Goal: Task Accomplishment & Management: Use online tool/utility

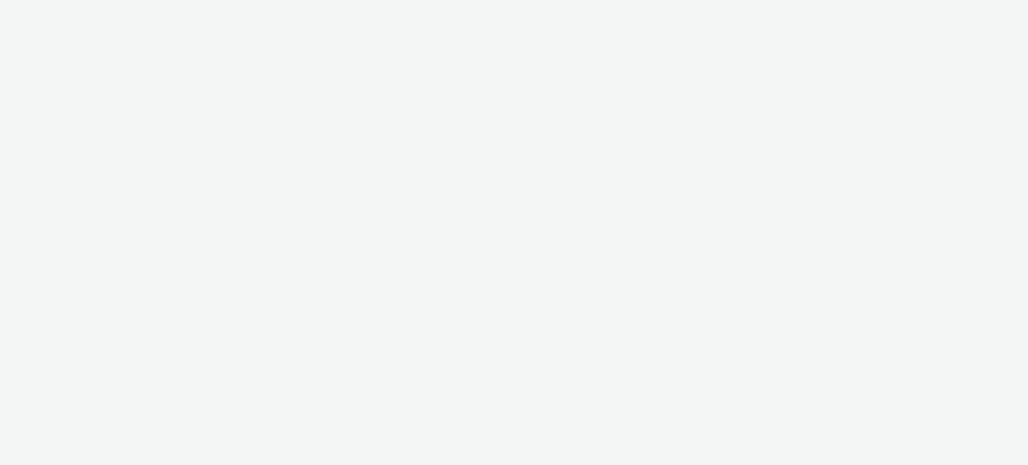
select select "11a7df10-284f-415c-b52a-427acf4c31ae"
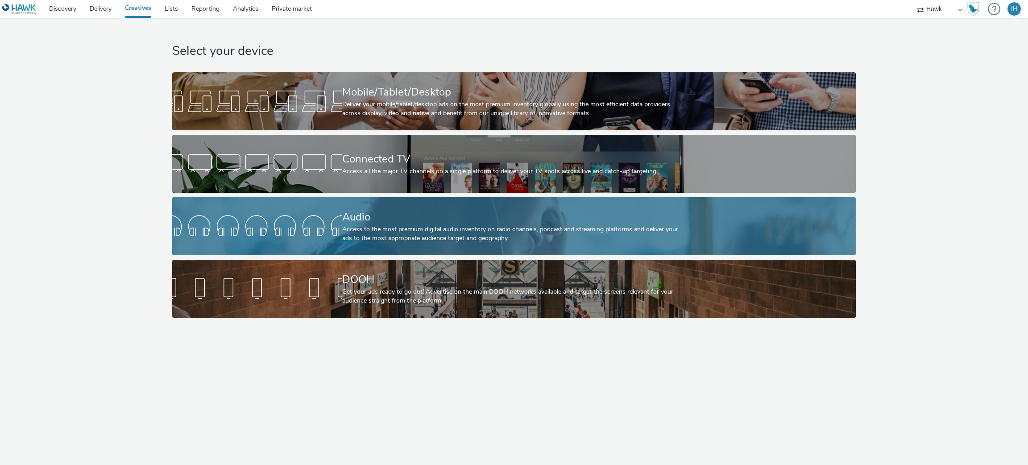
click at [436, 227] on div "Access to the most premium digital audio inventory on radio channels, podcast a…" at bounding box center [512, 234] width 340 height 18
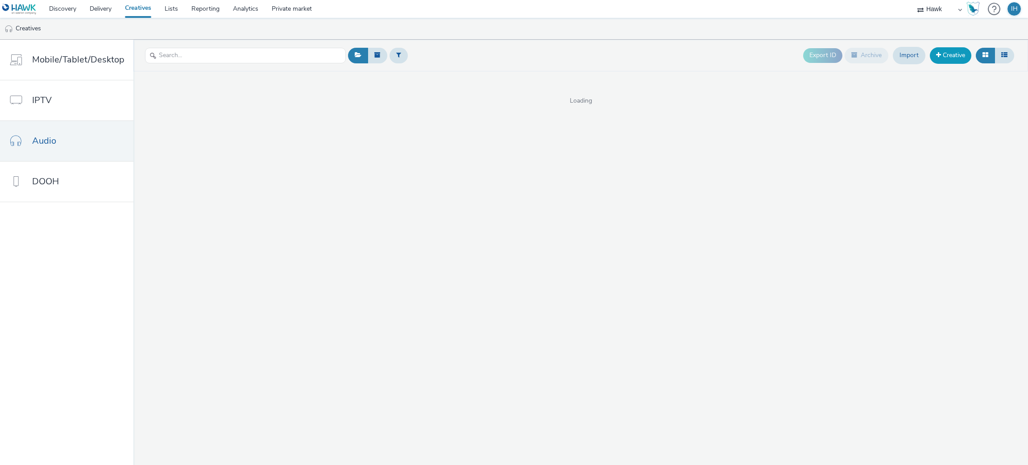
click at [942, 52] on link "Creative" at bounding box center [951, 55] width 42 height 16
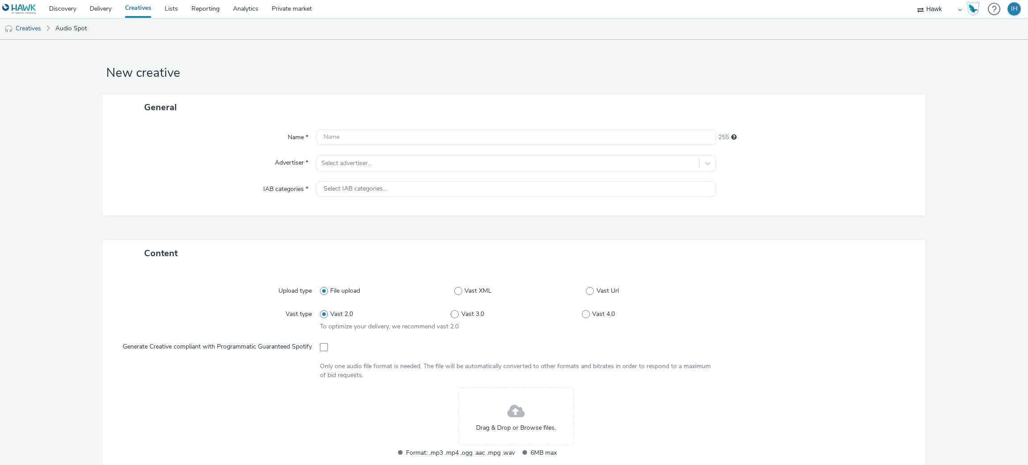
click at [382, 121] on div "Name * 255 Advertiser * Select advertiser... IAB categories * Select IAB catego…" at bounding box center [514, 168] width 823 height 95
click at [382, 131] on input "text" at bounding box center [516, 137] width 400 height 16
paste input "UK_Bellway Homes Yorkshire_Audio_Hawk_Audio_30_300x250_45908_"
drag, startPoint x: 542, startPoint y: 133, endPoint x: 504, endPoint y: 135, distance: 37.5
click at [504, 135] on input "UK_Bellway Homes Yorkshire_Audio_Hawk_Audio_30_300x250_45908_" at bounding box center [516, 137] width 400 height 16
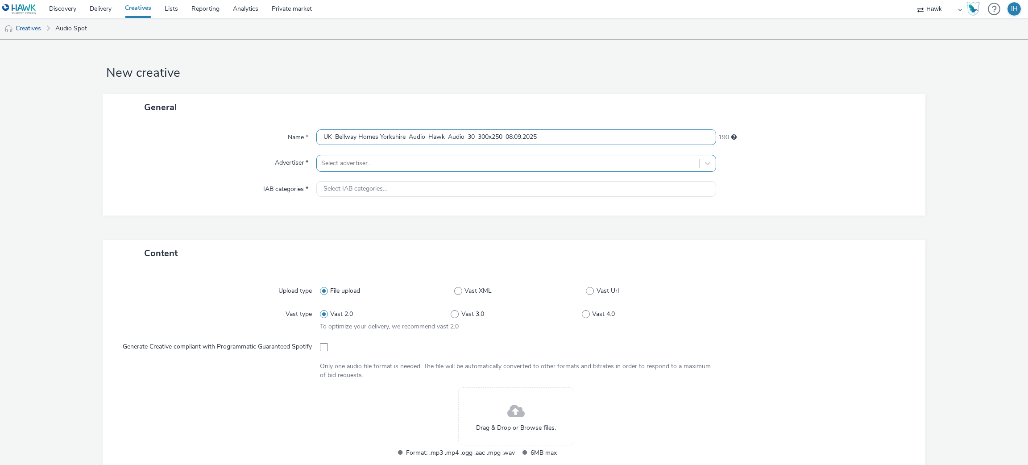
type input "UK_Bellway Homes Yorkshire_Audio_Hawk_Audio_30_300x250_08.09.2025"
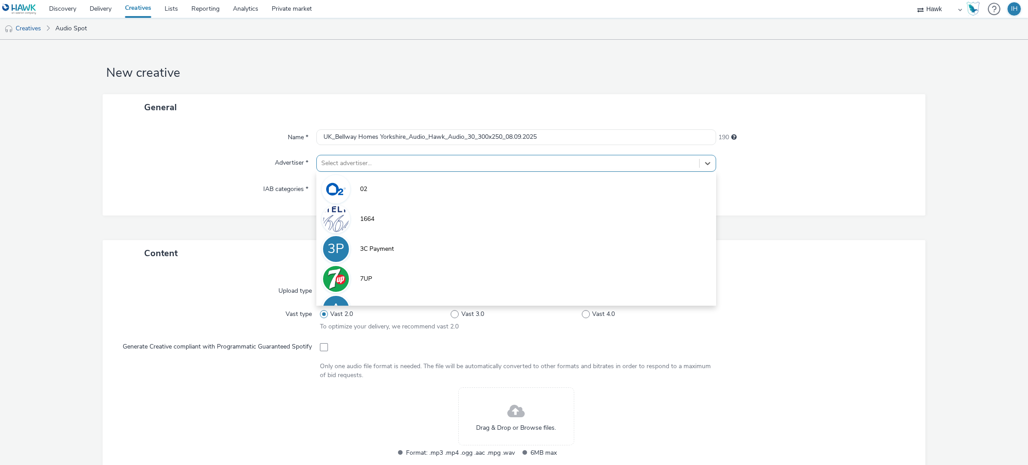
click at [533, 162] on div at bounding box center [508, 163] width 374 height 11
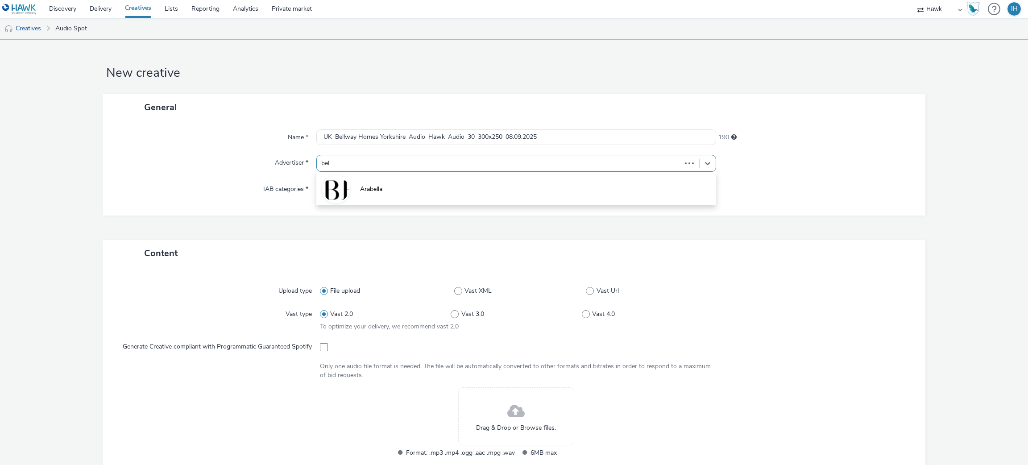
type input "bell"
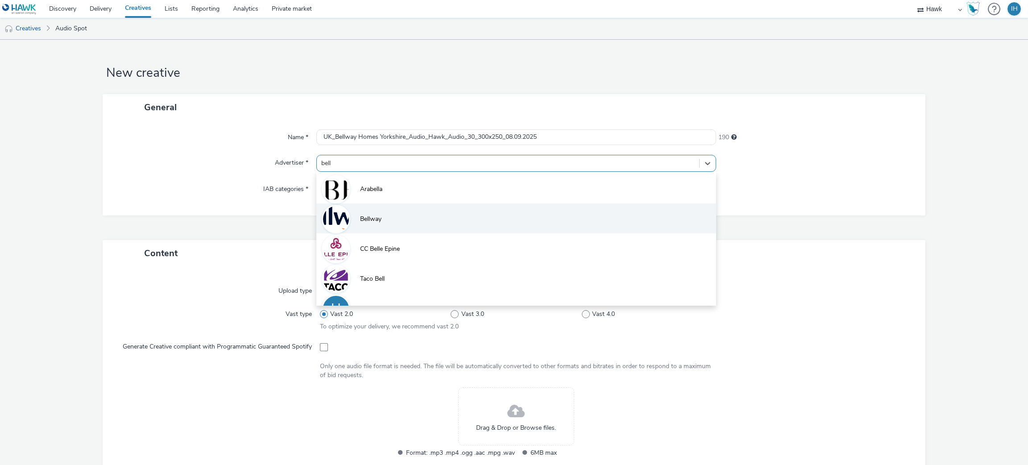
click at [479, 211] on li "Bellway" at bounding box center [516, 219] width 400 height 30
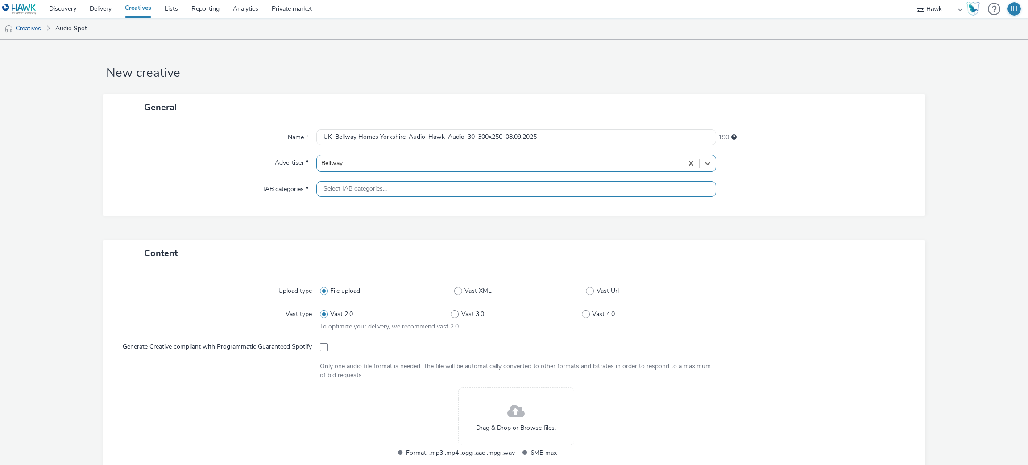
type input "[URL][DOMAIN_NAME]"
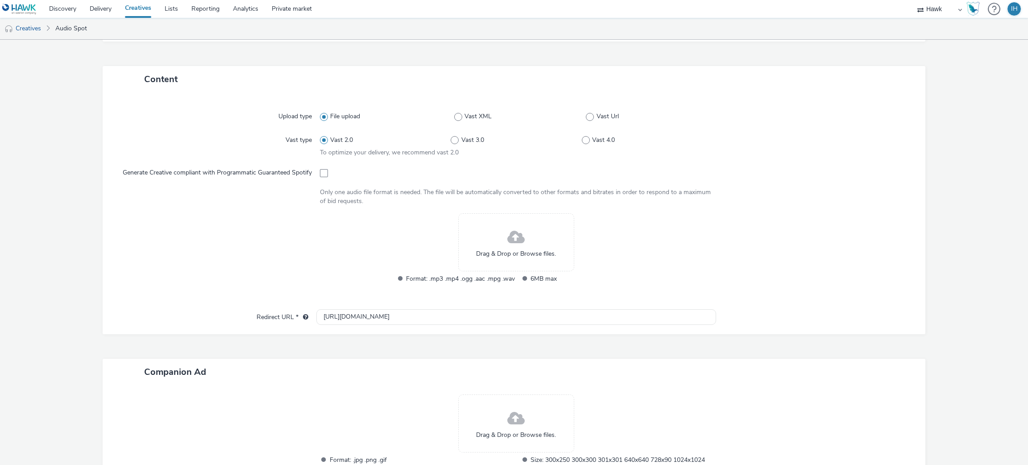
scroll to position [200, 0]
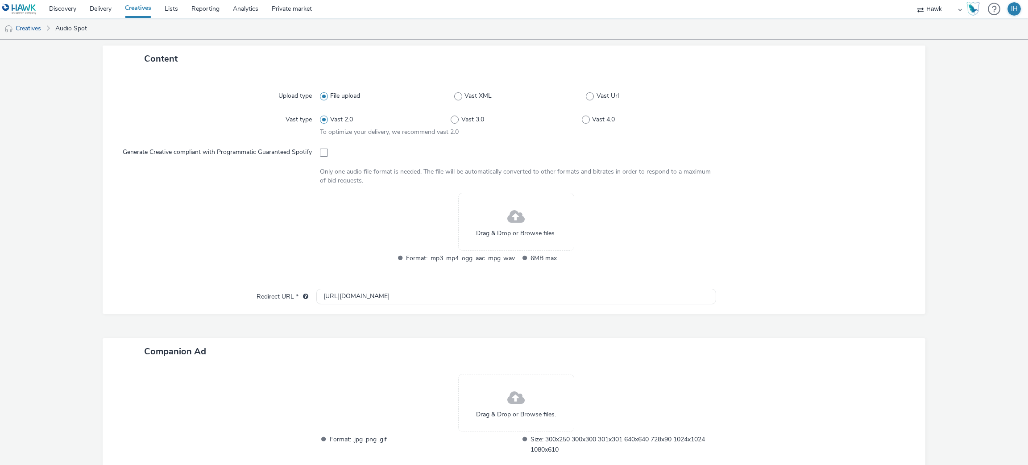
click at [486, 232] on div "Drag & Drop or Browse files." at bounding box center [516, 222] width 116 height 58
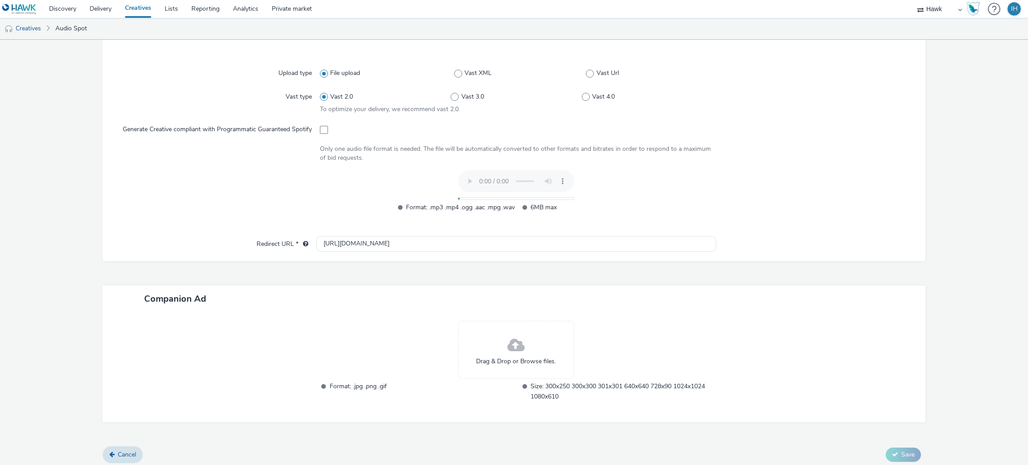
scroll to position [233, 0]
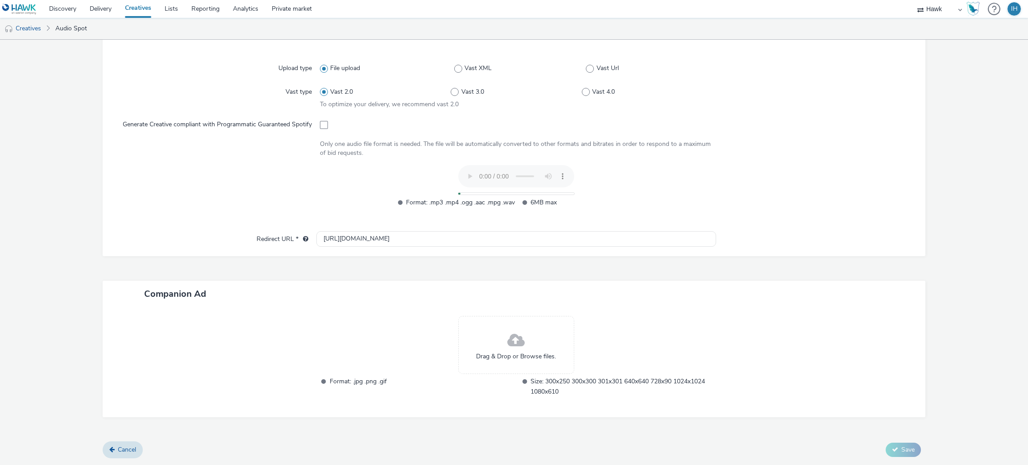
click at [507, 342] on span at bounding box center [515, 341] width 17 height 24
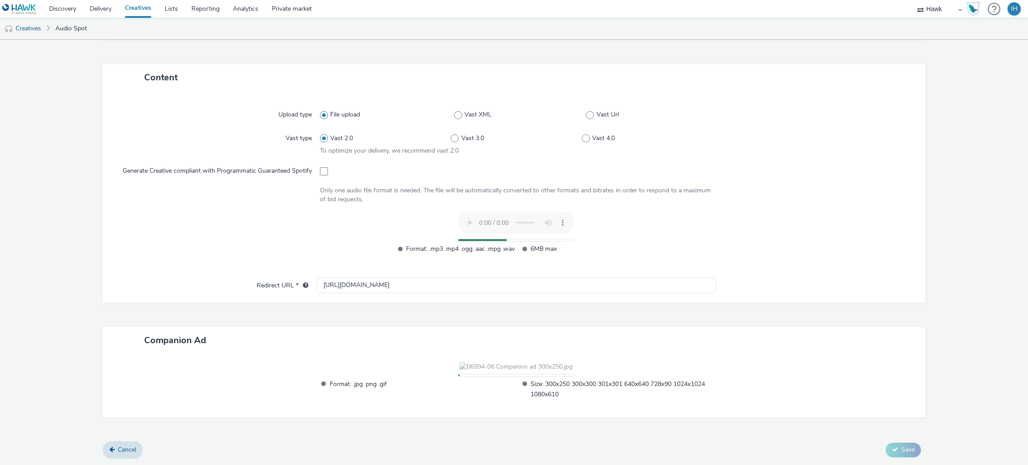
scroll to position [238, 0]
drag, startPoint x: 857, startPoint y: 104, endPoint x: 952, endPoint y: 59, distance: 105.2
drag, startPoint x: 952, startPoint y: 59, endPoint x: 984, endPoint y: 57, distance: 31.7
click at [984, 57] on form "New creative General Name * UK_Bellway Homes Yorkshire_Audio_Hawk_Audio_30_300x…" at bounding box center [514, 161] width 1028 height 607
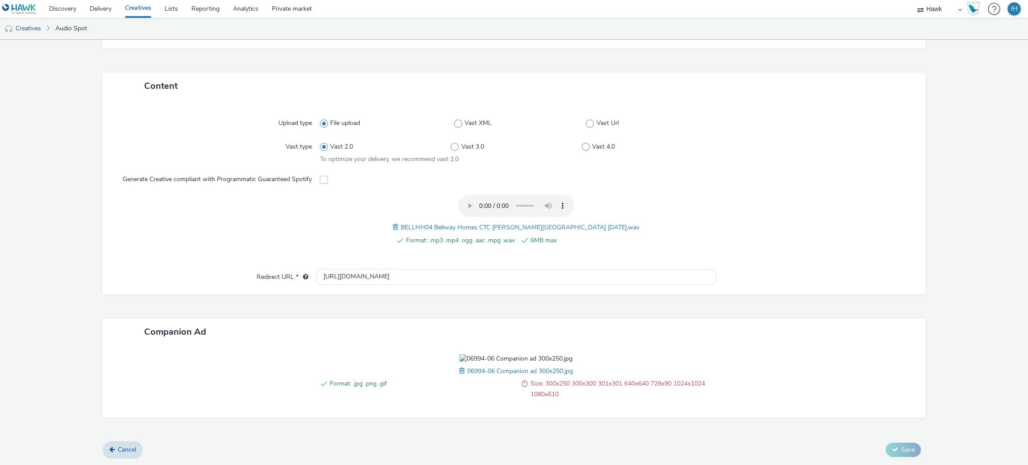
scroll to position [229, 0]
click at [459, 376] on div "06994-06 Companion ad 300x250.jpg" at bounding box center [516, 371] width 114 height 11
click at [459, 373] on span at bounding box center [463, 371] width 8 height 10
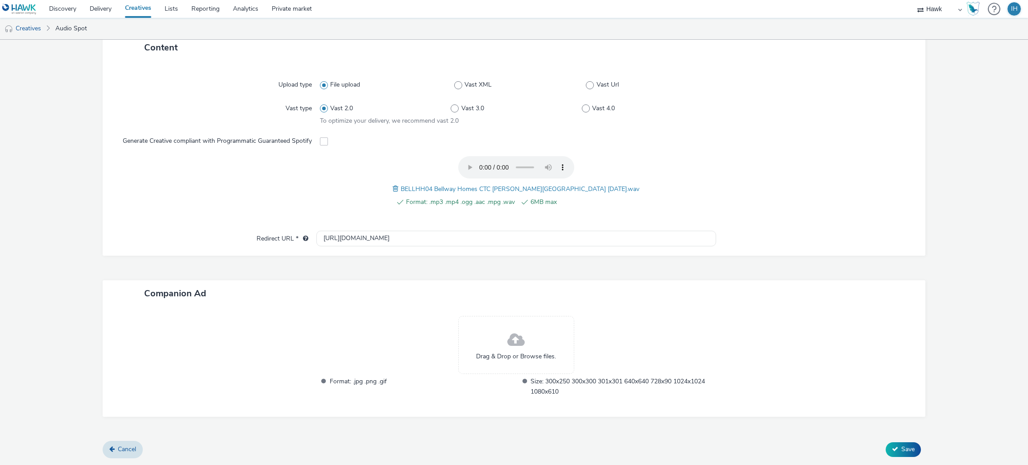
click at [481, 348] on div "Drag & Drop or Browse files." at bounding box center [516, 345] width 116 height 58
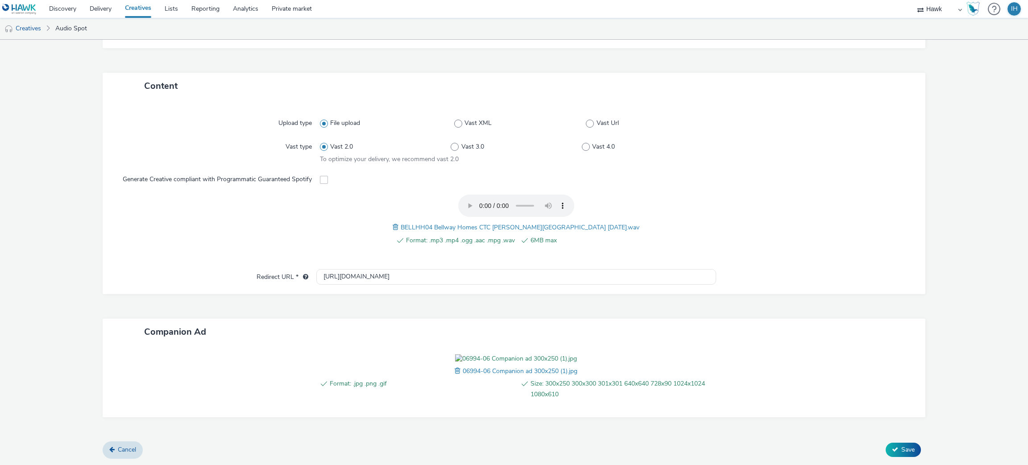
scroll to position [229, 0]
click at [893, 454] on button "Save" at bounding box center [903, 450] width 35 height 14
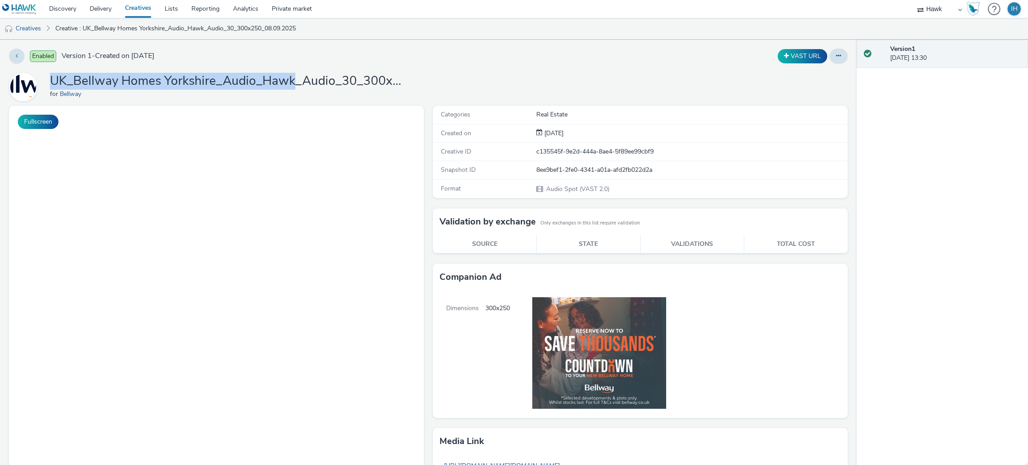
drag, startPoint x: 291, startPoint y: 83, endPoint x: 50, endPoint y: 78, distance: 242.0
click at [50, 78] on h1 "UK_Bellway Homes Yorkshire_Audio_Hawk_Audio_30_300x250_08.09.2025" at bounding box center [228, 81] width 357 height 17
copy h1 "UK_Bellway Homes Yorkshire_Audio_Hawk"
click at [173, 7] on link "Lists" at bounding box center [171, 9] width 27 height 18
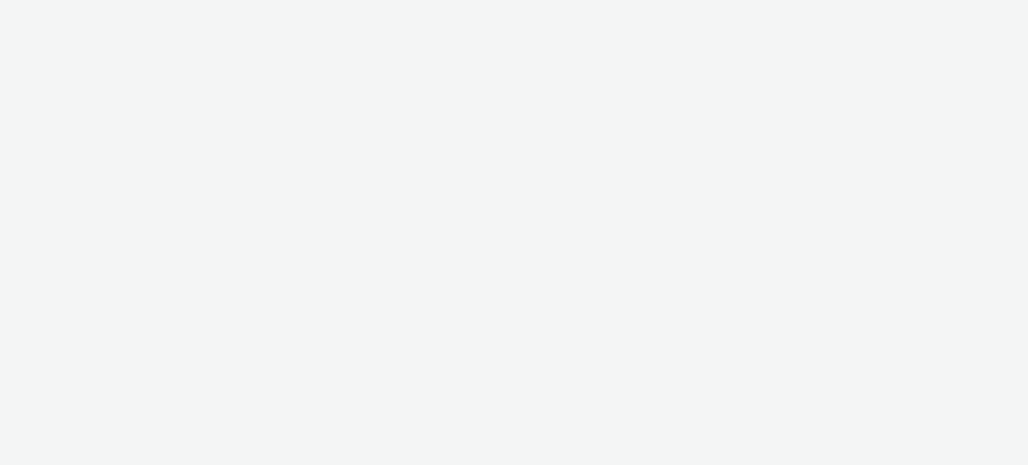
select select "11a7df10-284f-415c-b52a-427acf4c31ae"
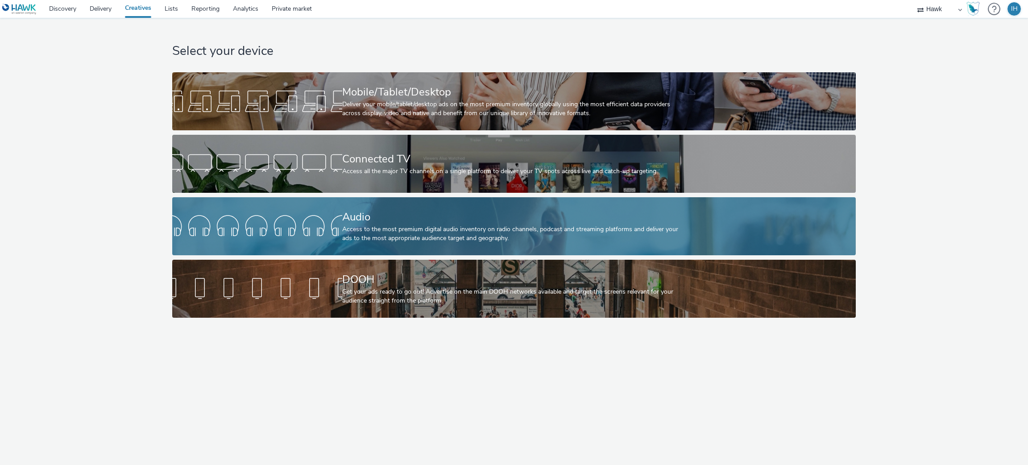
click at [441, 237] on div "Access to the most premium digital audio inventory on radio channels, podcast a…" at bounding box center [512, 234] width 340 height 18
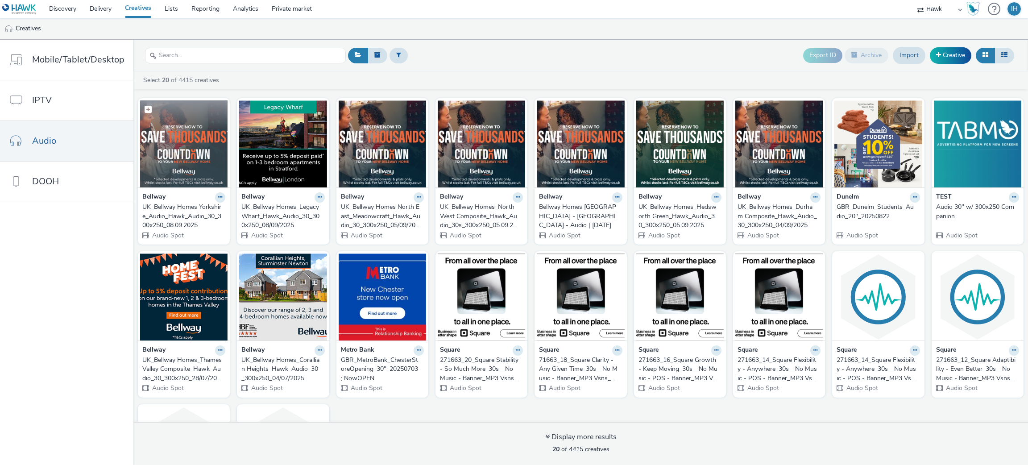
click at [196, 165] on img at bounding box center [183, 143] width 87 height 87
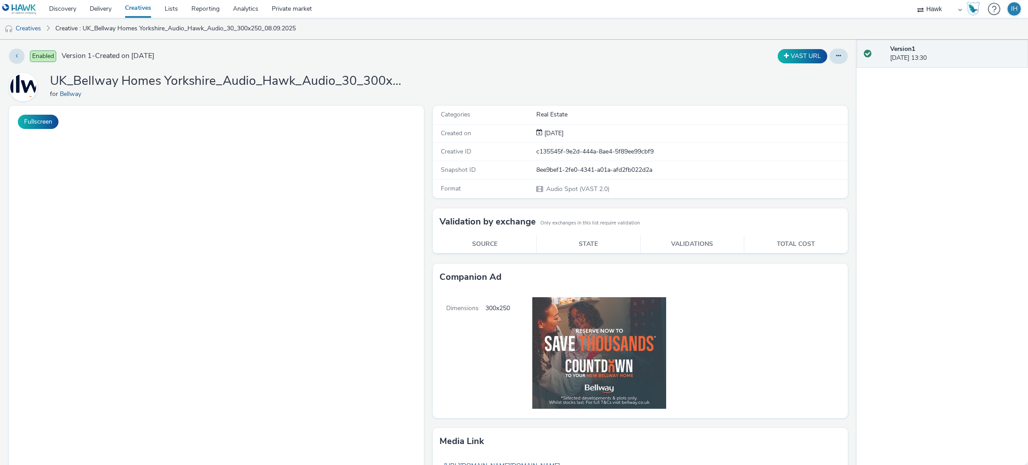
click at [826, 47] on div "Enabled Version 1 - Created on 08 September 2025 VAST URL UK_Bellway Homes York…" at bounding box center [428, 252] width 857 height 425
click at [836, 55] on icon at bounding box center [838, 56] width 5 height 6
click at [806, 75] on link "Edit" at bounding box center [814, 74] width 67 height 18
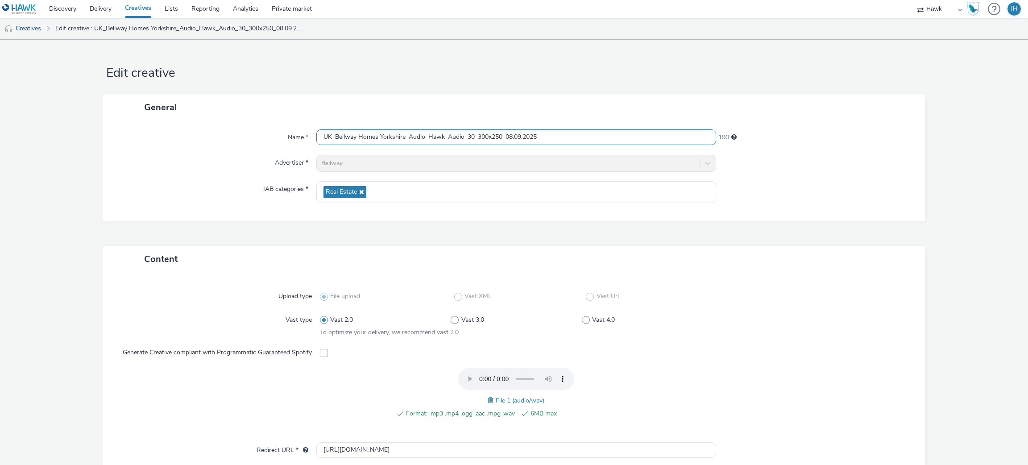
drag, startPoint x: 422, startPoint y: 139, endPoint x: 406, endPoint y: 140, distance: 15.6
click at [406, 140] on input "UK_Bellway Homes Yorkshire_Audio_Hawk_Audio_30_300x250_08.09.2025" at bounding box center [516, 137] width 400 height 16
type input "UK_Bellway Homes Yorkshire_Clifford Gardens_Hawk_Audio_30_300x250_08.09.2025"
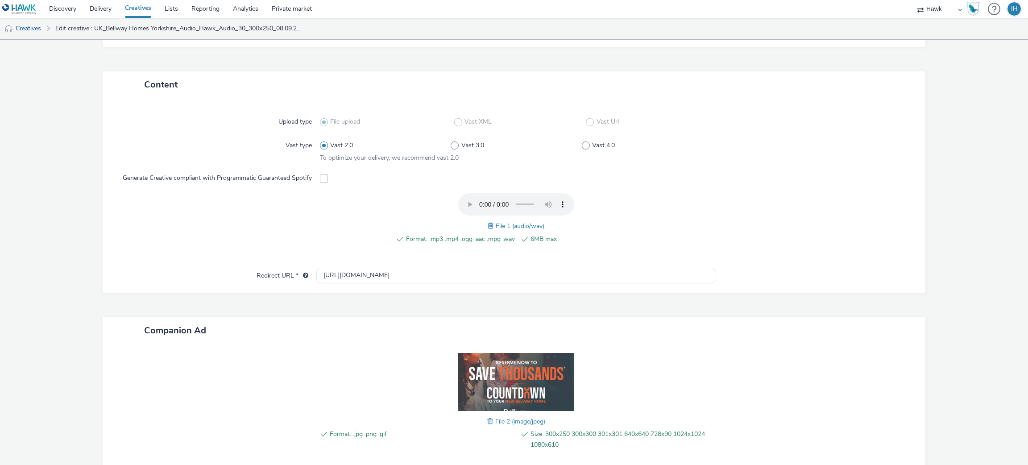
scroll to position [229, 0]
